Goal: Transaction & Acquisition: Purchase product/service

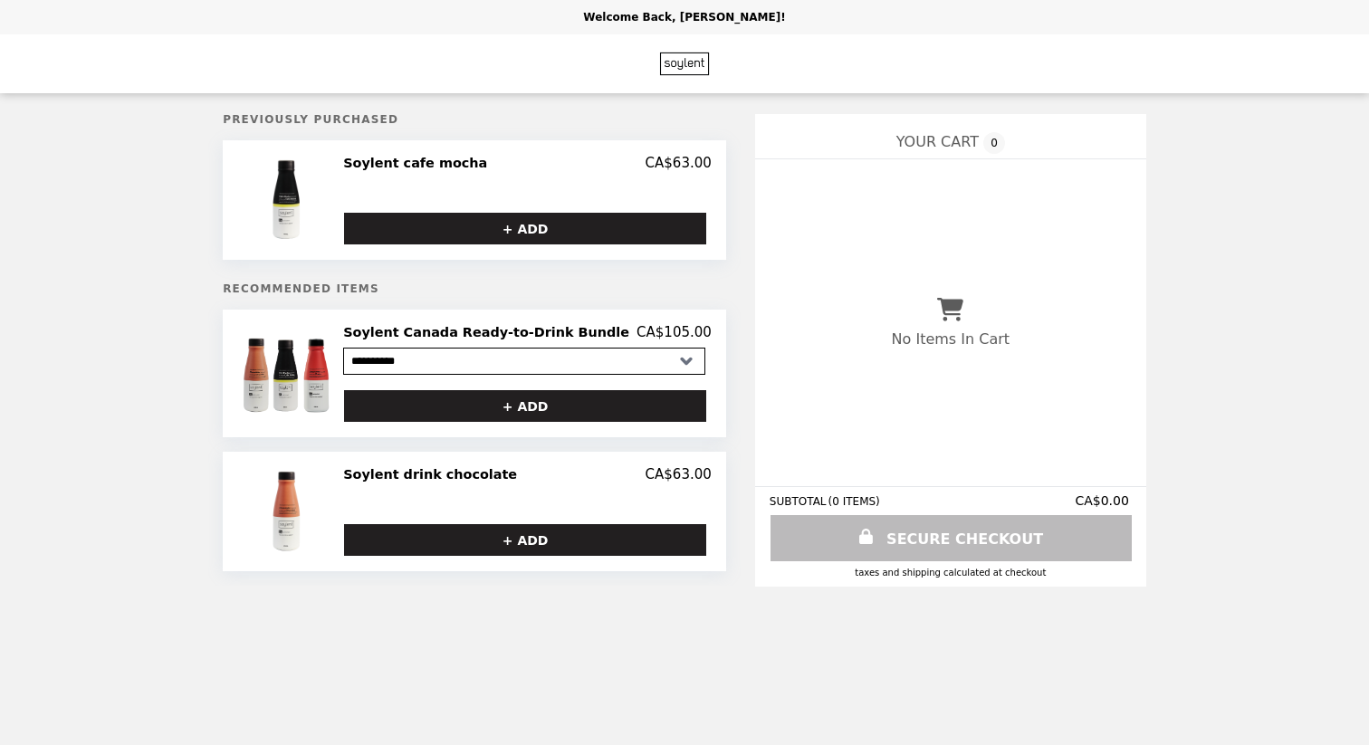
click at [303, 360] on img at bounding box center [287, 373] width 103 height 99
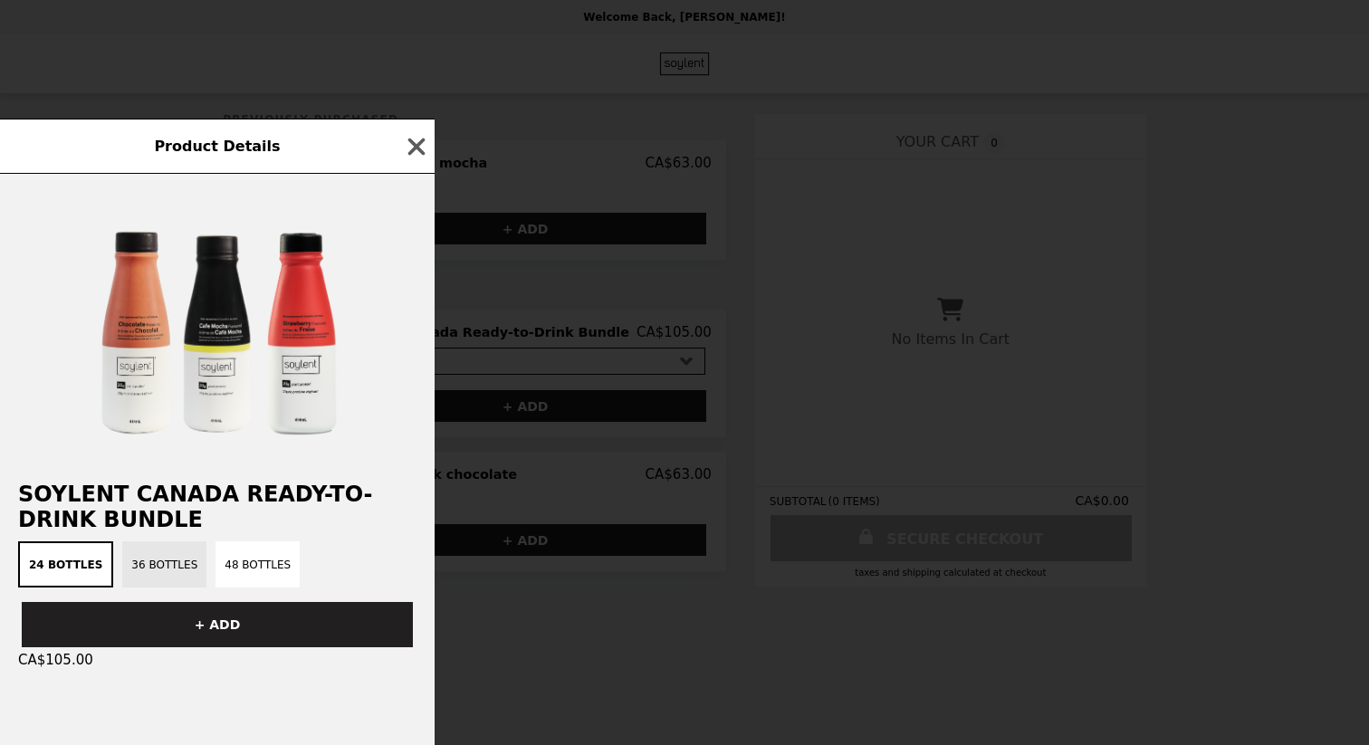
click at [145, 567] on button "36 Bottles" at bounding box center [164, 565] width 84 height 46
click at [245, 561] on button "48 Bottles" at bounding box center [258, 565] width 84 height 46
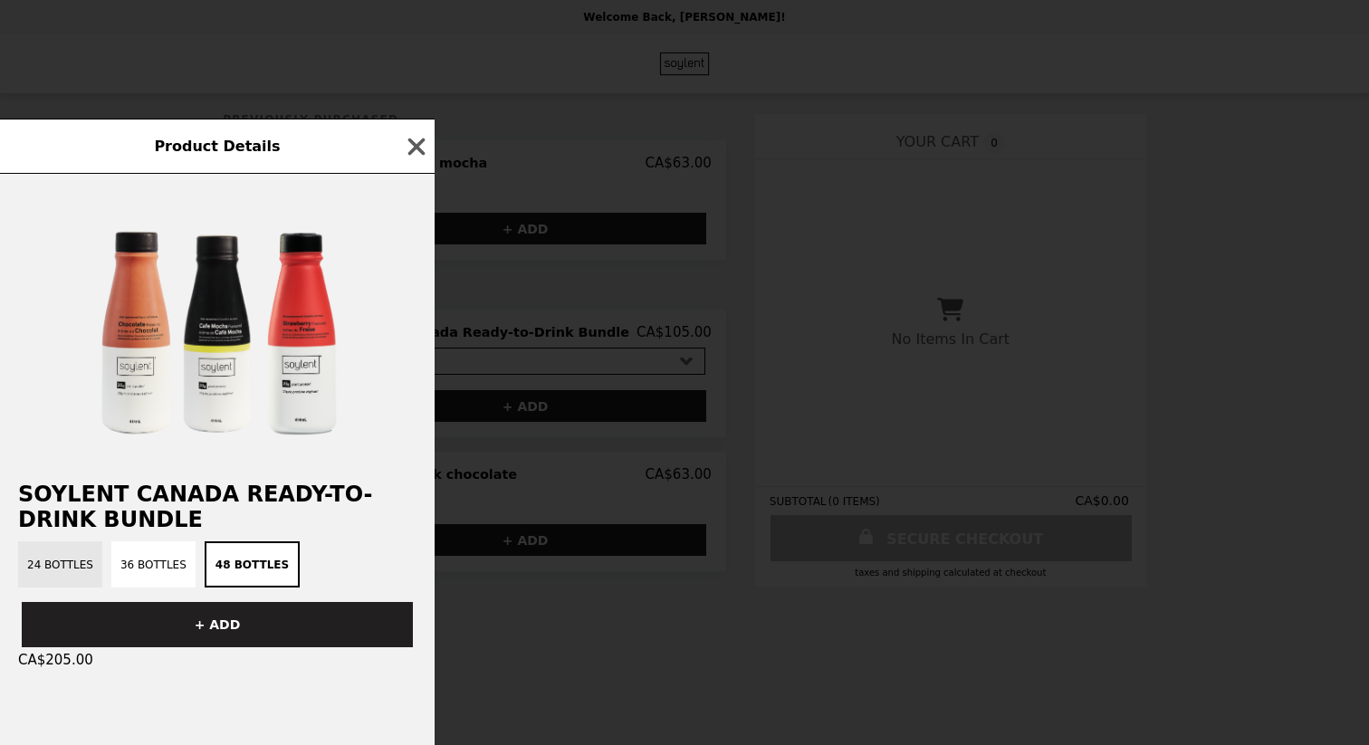
click at [60, 569] on button "24 Bottles" at bounding box center [60, 565] width 84 height 46
click at [409, 146] on icon "button" at bounding box center [416, 146] width 27 height 27
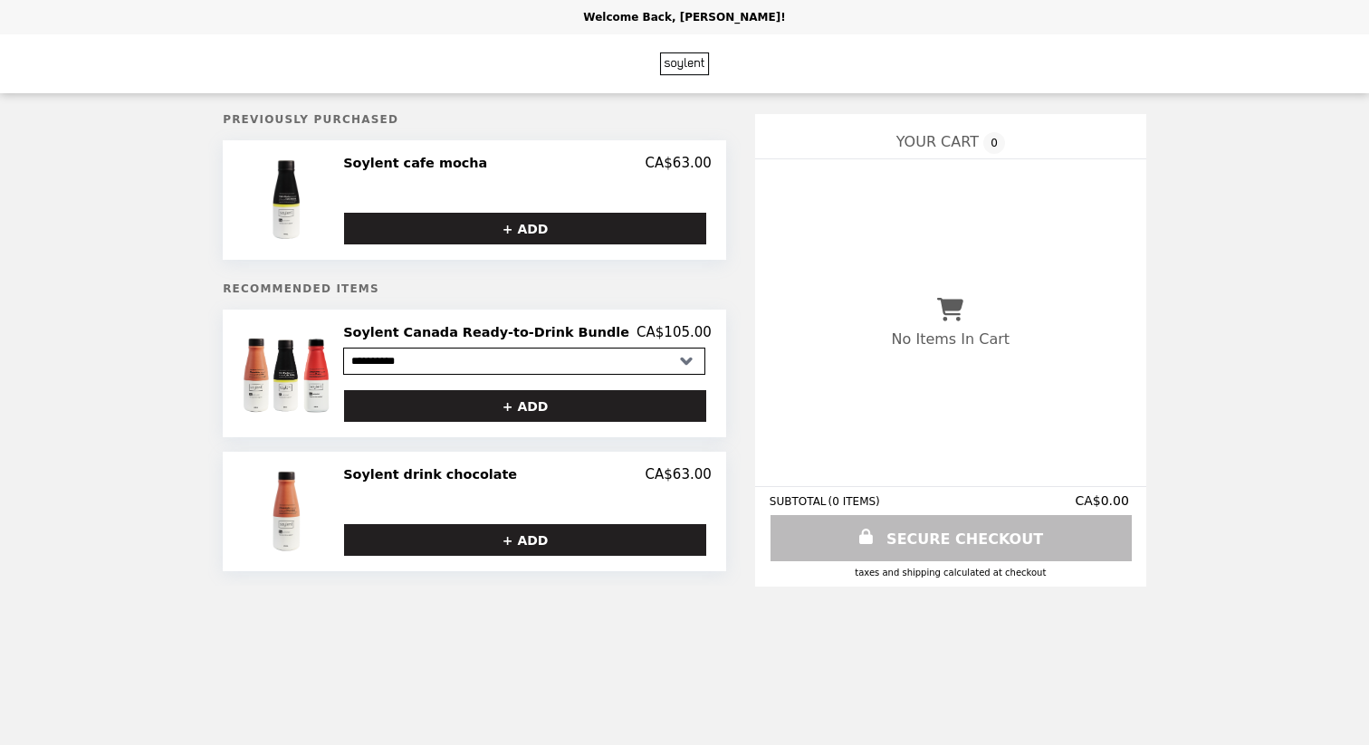
click at [152, 485] on div "**********" at bounding box center [684, 300] width 1369 height 601
click at [320, 367] on img at bounding box center [287, 373] width 103 height 99
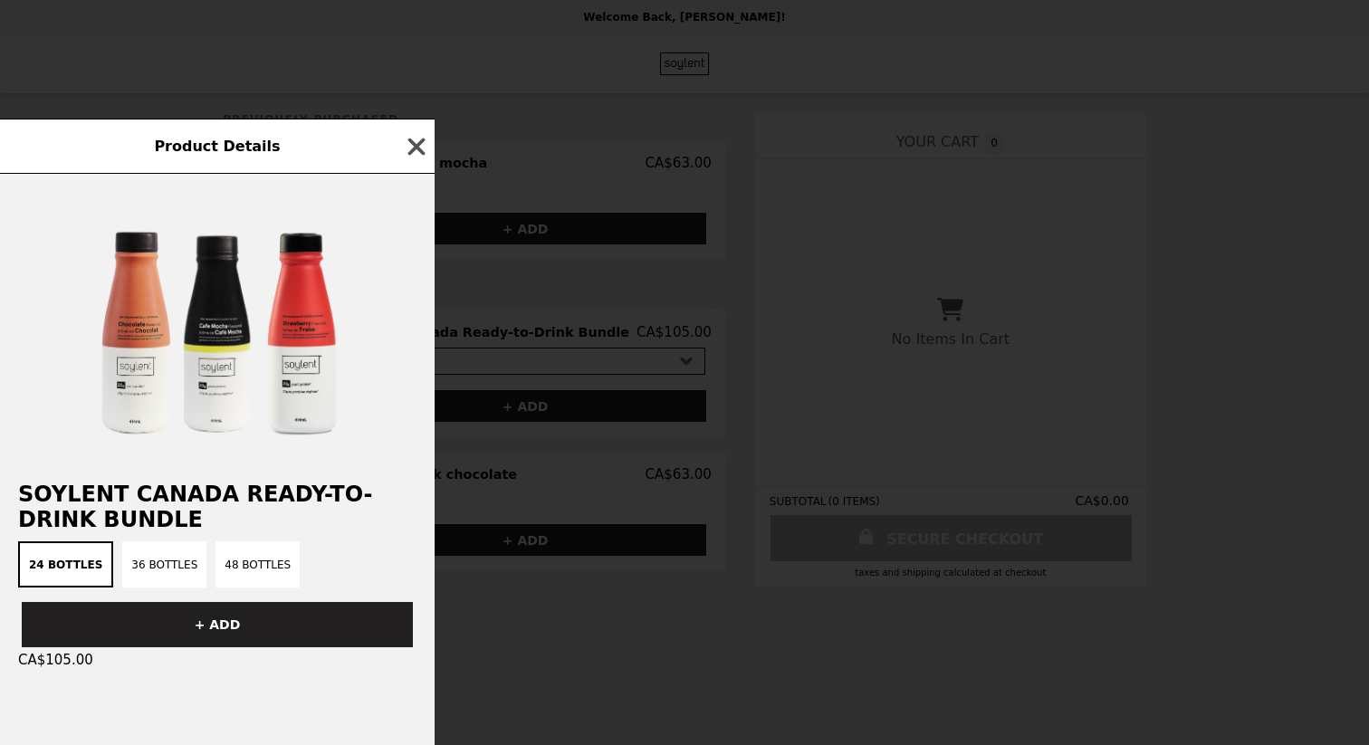
click at [415, 149] on icon "button" at bounding box center [416, 146] width 17 height 17
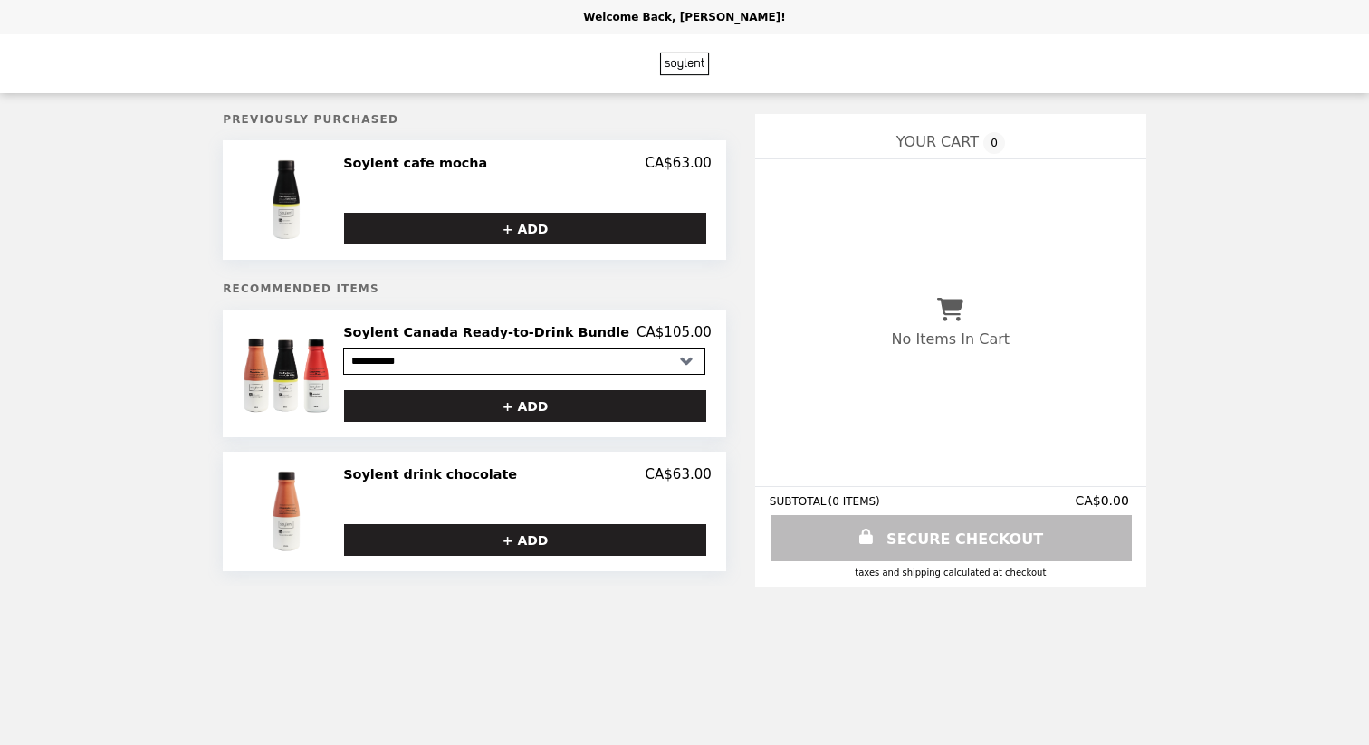
click at [185, 403] on div "**********" at bounding box center [684, 300] width 1369 height 601
click at [521, 401] on button "+ ADD" at bounding box center [525, 406] width 364 height 34
click at [918, 143] on span "YOUR CART" at bounding box center [938, 141] width 82 height 17
click at [706, 19] on p "Welcome Back, [PERSON_NAME]!" at bounding box center [684, 17] width 202 height 13
click at [683, 57] on img "Main" at bounding box center [685, 63] width 62 height 37
